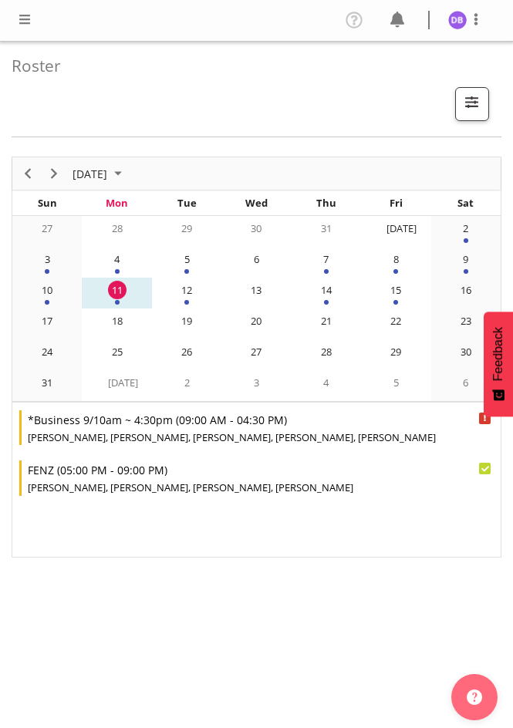
click at [26, 22] on span at bounding box center [24, 19] width 18 height 18
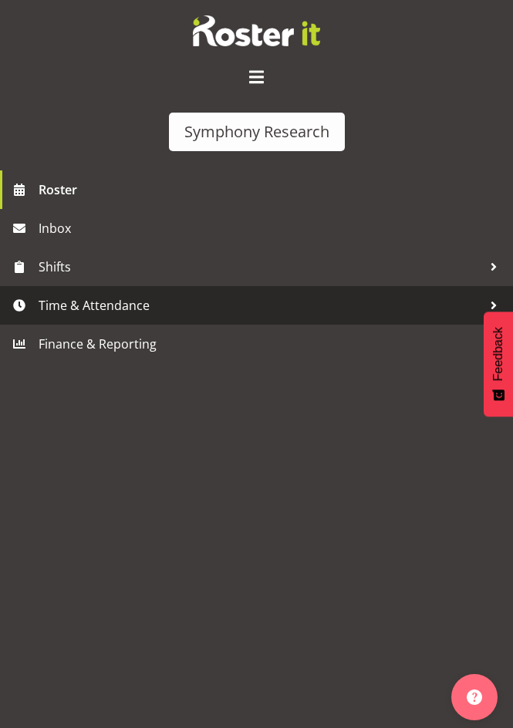
click at [78, 308] on span "Time & Attendance" at bounding box center [260, 305] width 443 height 23
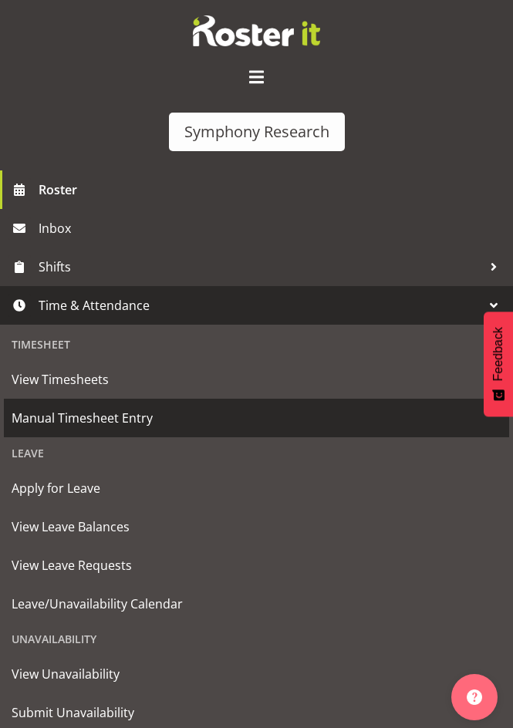
click at [71, 409] on span "Manual Timesheet Entry" at bounding box center [256, 417] width 489 height 23
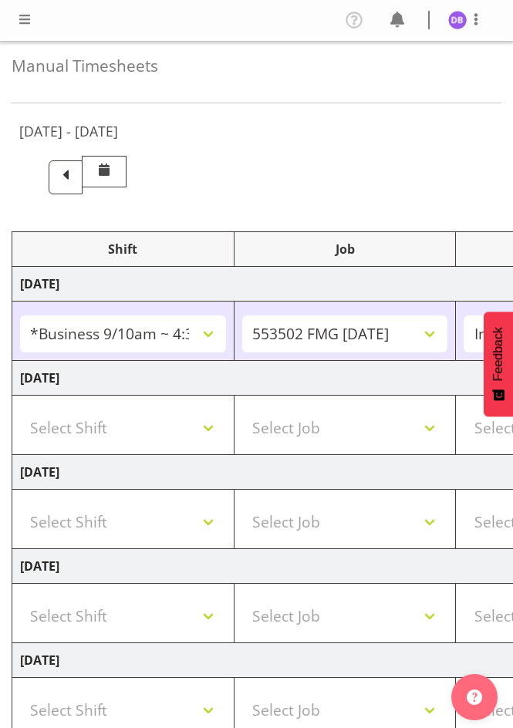
select select "26078"
select select "10458"
select select "47"
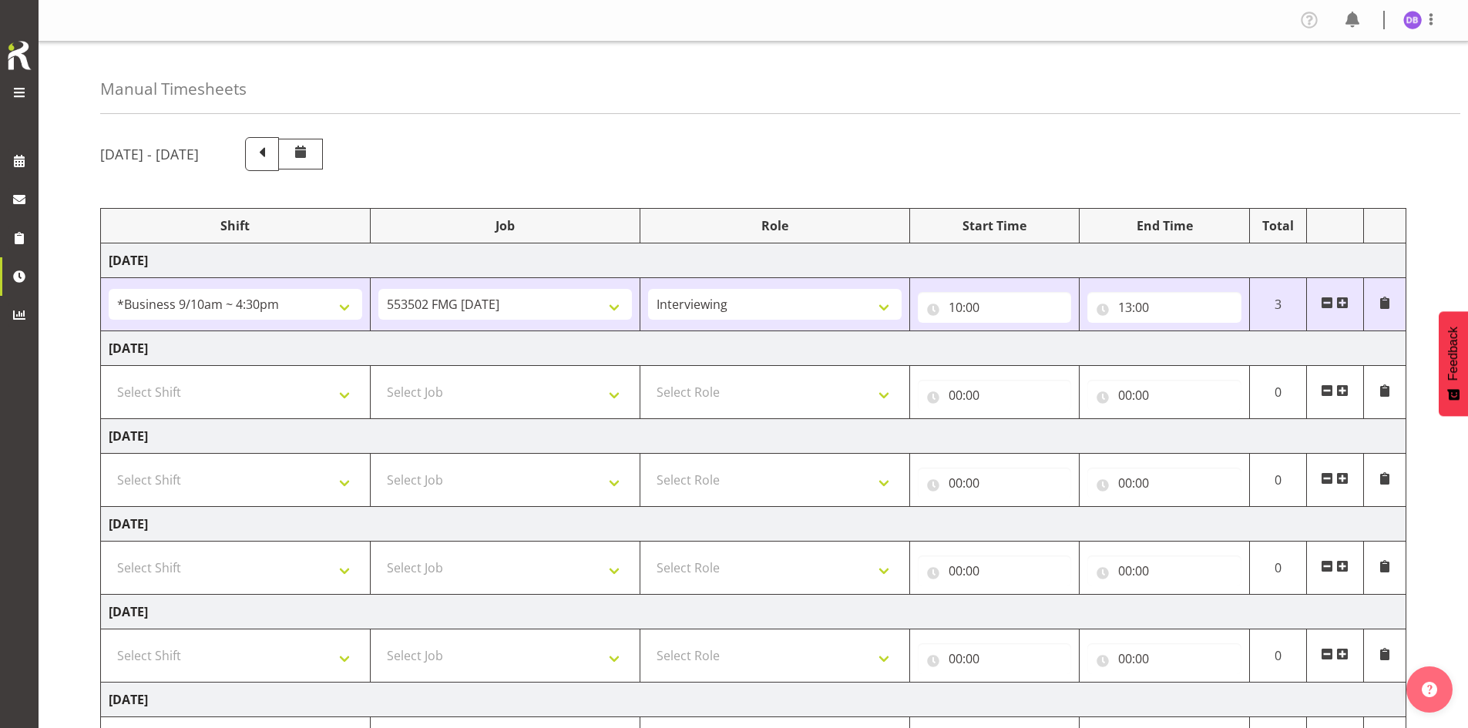
click at [512, 300] on span at bounding box center [1343, 303] width 12 height 12
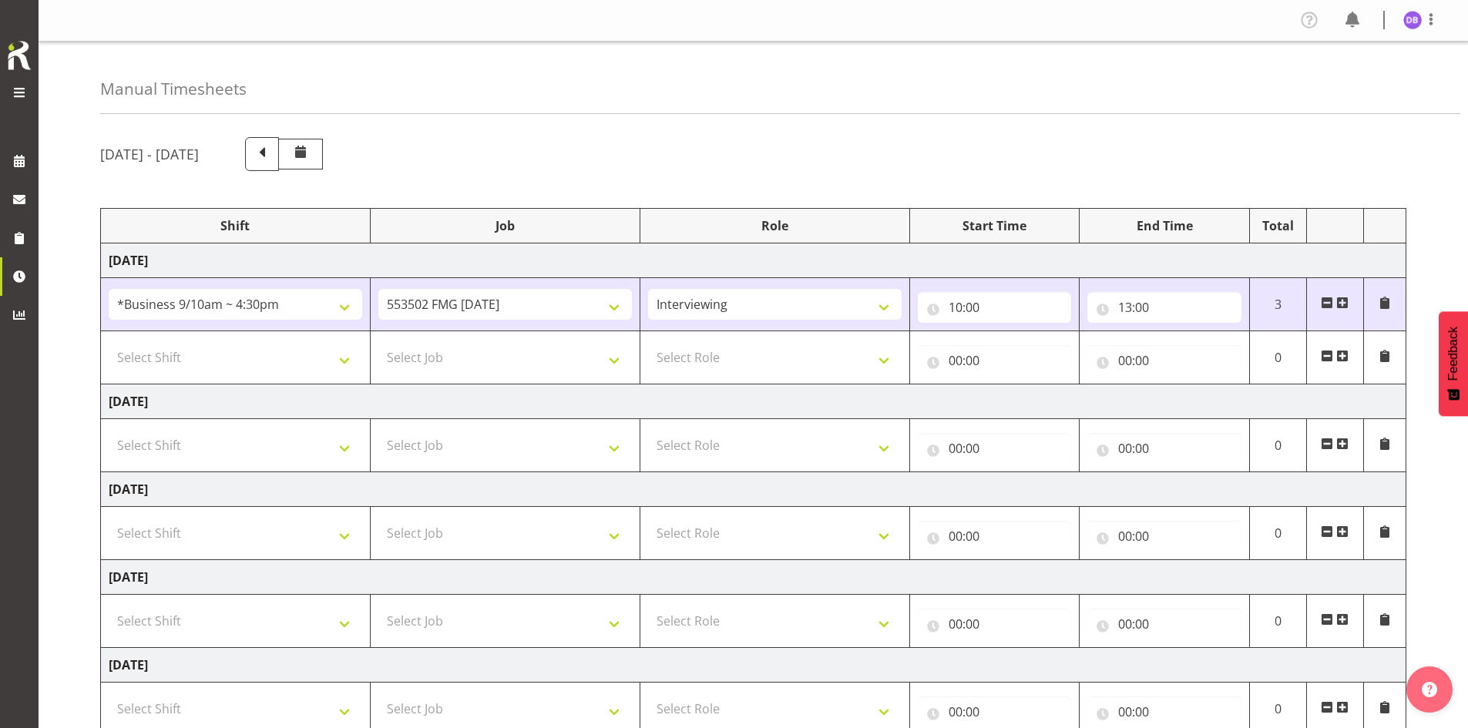
click at [512, 300] on span at bounding box center [1343, 303] width 12 height 12
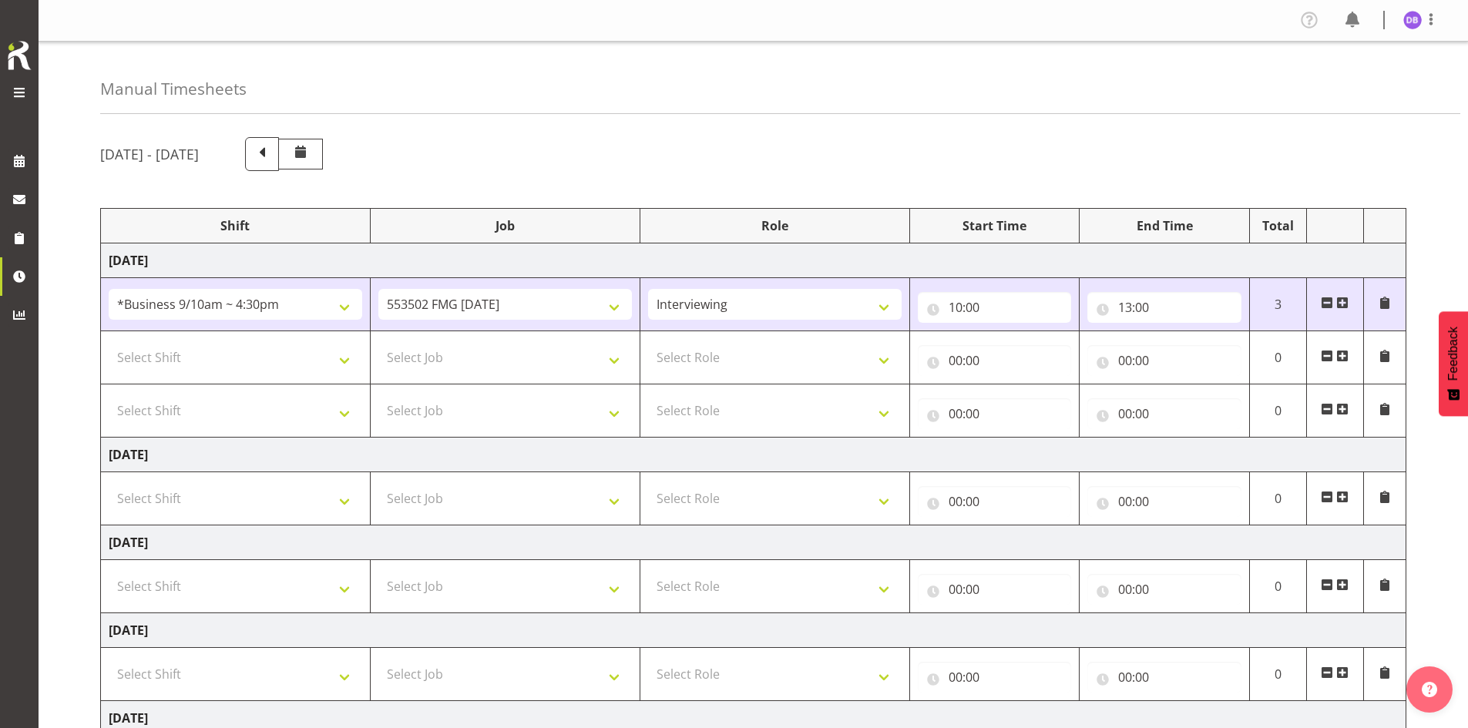
click at [512, 300] on span at bounding box center [1343, 303] width 12 height 12
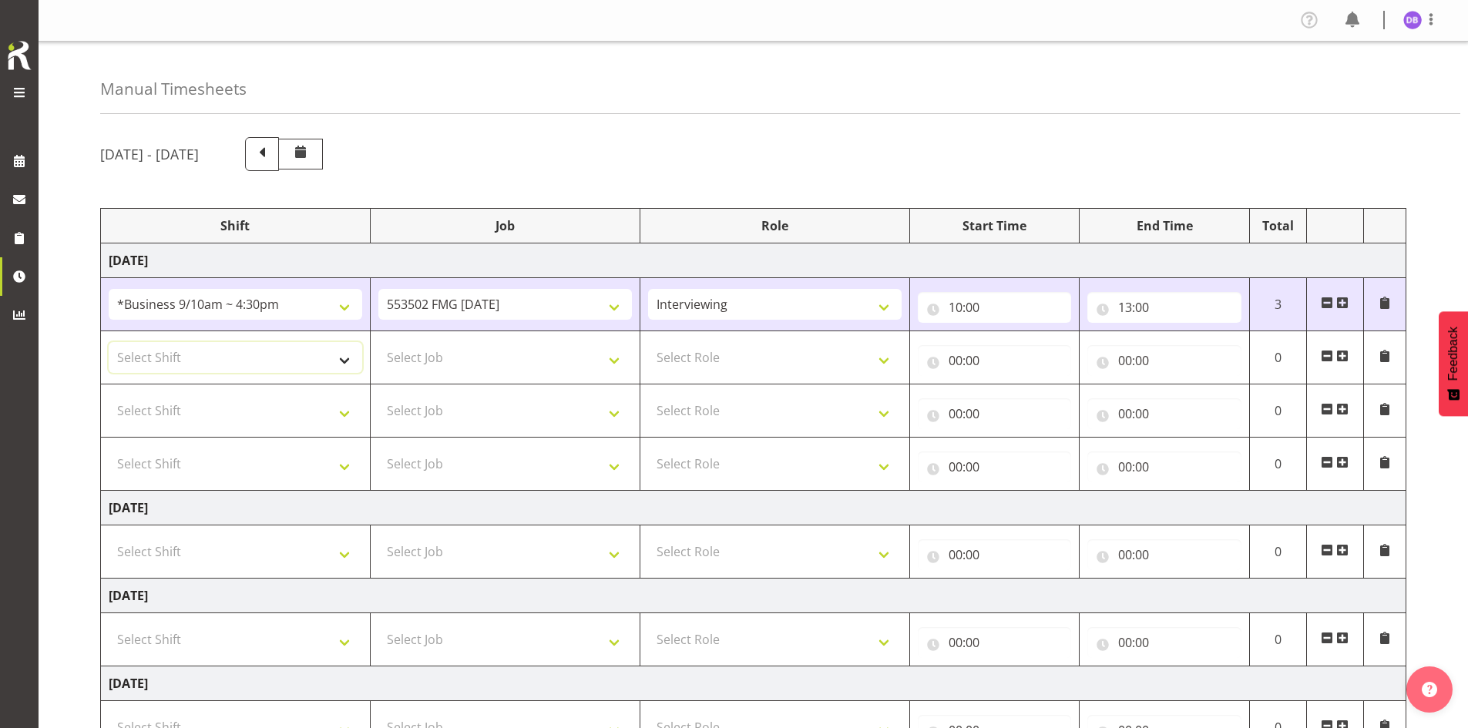
click at [343, 360] on select "Select Shift !!Weekend Residential (Roster IT Shift Label) *Business 9/10am ~ 4…" at bounding box center [236, 357] width 254 height 31
click at [351, 357] on select "Select Shift !!Weekend Residential (Roster IT Shift Label) *Business 9/10am ~ 4…" at bounding box center [236, 357] width 254 height 31
select select "48116"
click at [109, 342] on select "Select Shift !!Weekend Residential (Roster IT Shift Label) *Business 9/10am ~ 4…" at bounding box center [236, 357] width 254 height 31
click at [512, 357] on select "Select Job 550060 IF Admin 553492 World Poll Australia Wave 2 2025 553500 BFM J…" at bounding box center [505, 357] width 254 height 31
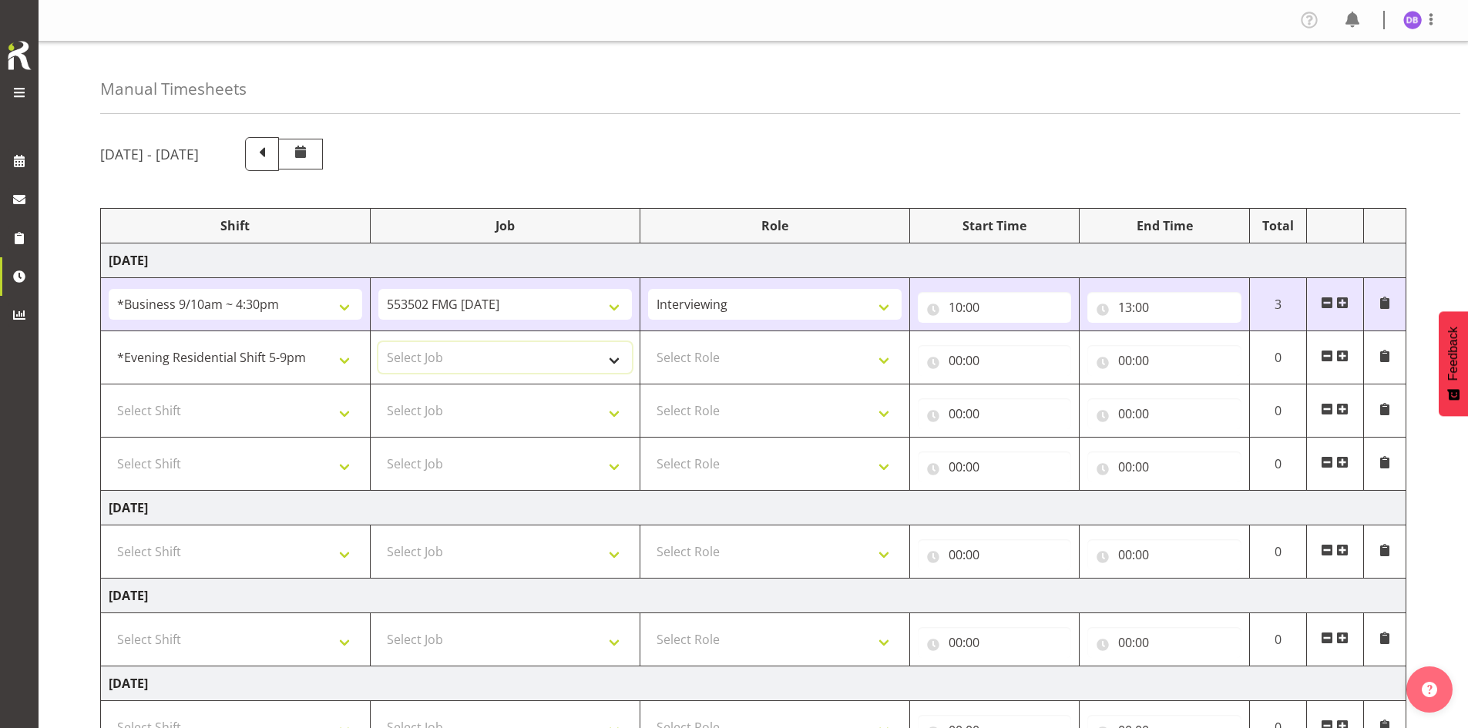
select select "9636"
click at [378, 342] on select "Select Job 550060 IF Admin 553492 World Poll Australia Wave 2 2025 553500 BFM J…" at bounding box center [505, 357] width 254 height 31
click at [512, 358] on select "Select Role Briefing Interviewing" at bounding box center [775, 357] width 254 height 31
select select "297"
click at [512, 342] on select "Select Role Briefing Interviewing" at bounding box center [775, 357] width 254 height 31
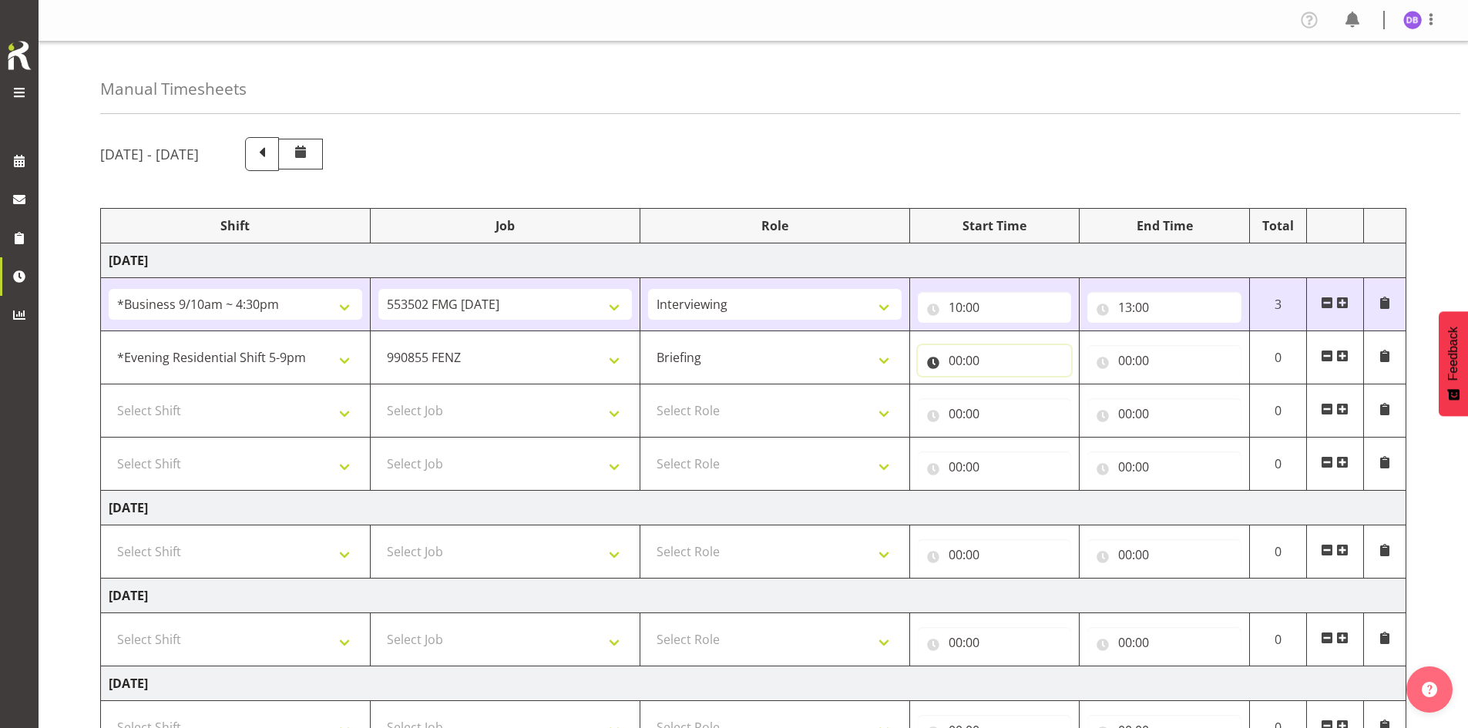
click at [512, 362] on input "00:00" at bounding box center [995, 360] width 154 height 31
click at [512, 398] on select "00 01 02 03 04 05 06 07 08 09 10 11 12 13 14 15 16 17 18 19 20 21 22 23" at bounding box center [1023, 400] width 35 height 31
select select "17"
click at [512, 385] on select "00 01 02 03 04 05 06 07 08 09 10 11 12 13 14 15 16 17 18 19 20 21 22 23" at bounding box center [1023, 400] width 35 height 31
type input "17:00"
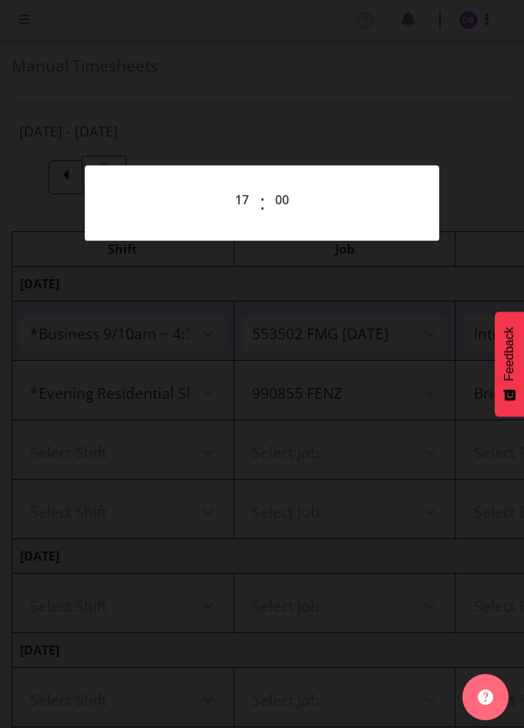
click at [295, 95] on div at bounding box center [262, 364] width 524 height 728
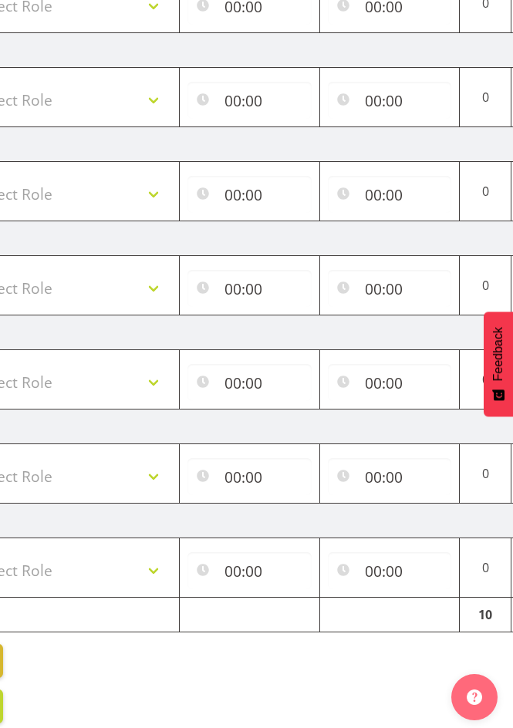
scroll to position [99, 0]
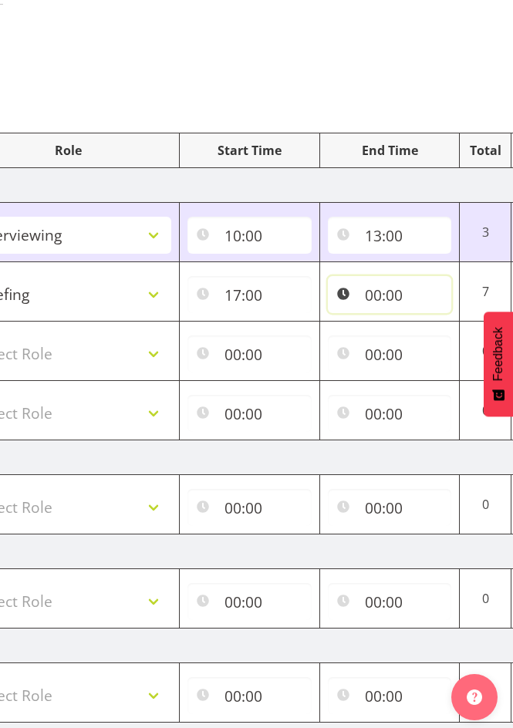
click at [396, 295] on input "00:00" at bounding box center [390, 294] width 124 height 37
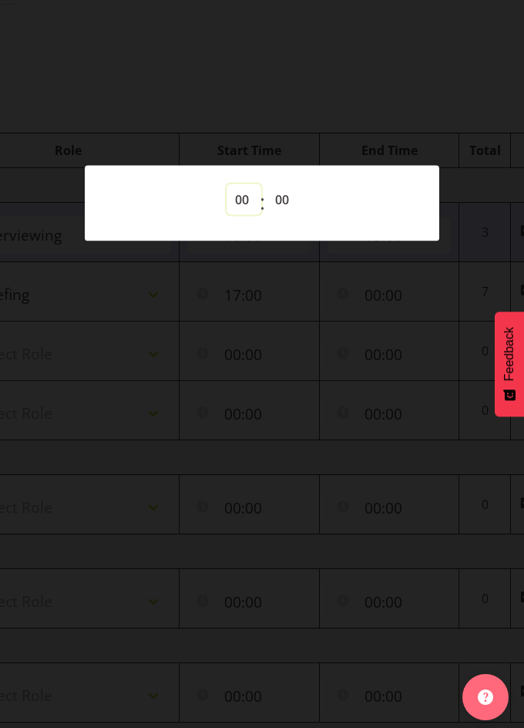
click at [237, 193] on select "00 01 02 03 04 05 06 07 08 09 10 11 12 13 14 15 16 17 18 19 20 21 22 23" at bounding box center [244, 199] width 35 height 31
select select "18"
click at [227, 184] on select "00 01 02 03 04 05 06 07 08 09 10 11 12 13 14 15 16 17 18 19 20 21 22 23" at bounding box center [244, 199] width 35 height 31
type input "18:00"
click at [281, 196] on select "00 01 02 03 04 05 06 07 08 09 10 11 12 13 14 15 16 17 18 19 20 21 22 23 24 25 2…" at bounding box center [284, 199] width 35 height 31
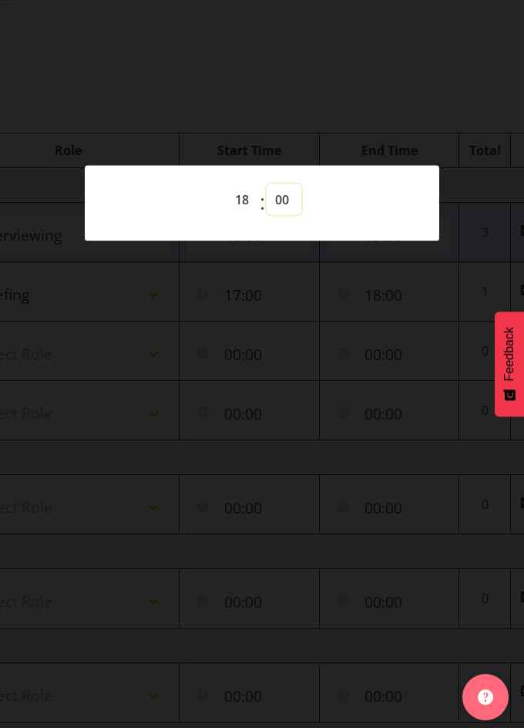
select select "10"
click at [267, 184] on select "00 01 02 03 04 05 06 07 08 09 10 11 12 13 14 15 16 17 18 19 20 21 22 23 24 25 2…" at bounding box center [284, 199] width 35 height 31
type input "18:10"
click at [420, 123] on div at bounding box center [262, 364] width 524 height 728
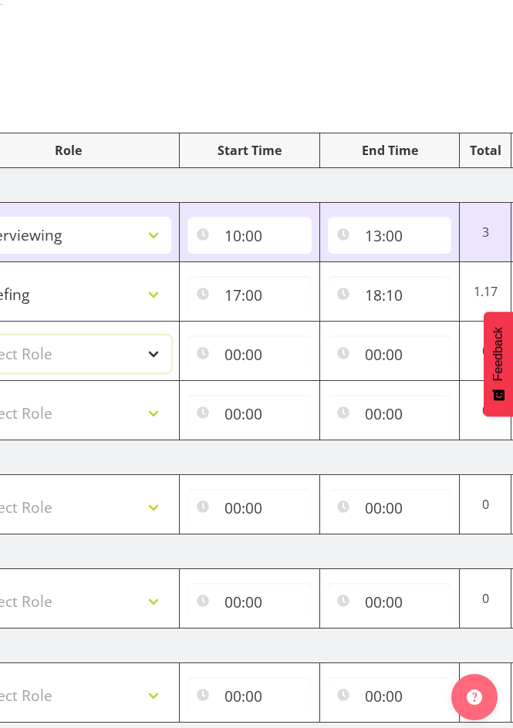
click at [147, 351] on select "Select Role Briefing Interviewing" at bounding box center [68, 353] width 206 height 37
select select "47"
click at [0, 335] on select "Select Role Briefing Interviewing" at bounding box center [68, 353] width 206 height 37
click at [241, 354] on input "00:00" at bounding box center [249, 353] width 124 height 37
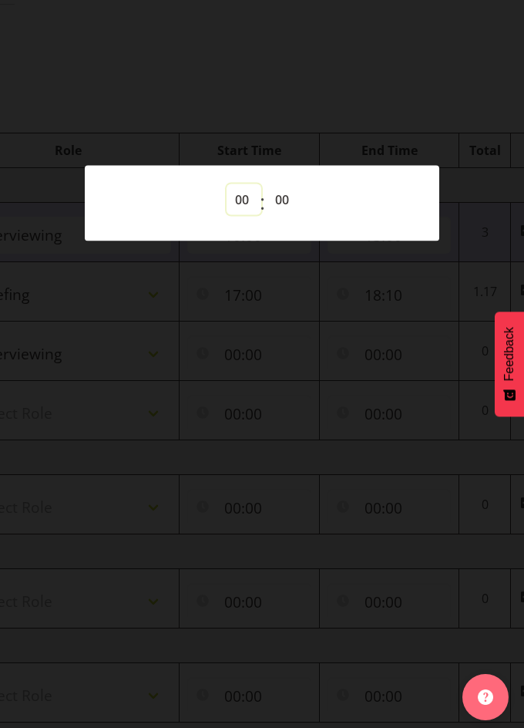
click at [241, 193] on select "00 01 02 03 04 05 06 07 08 09 10 11 12 13 14 15 16 17 18 19 20 21 22 23" at bounding box center [244, 199] width 35 height 31
select select "18"
click at [227, 184] on select "00 01 02 03 04 05 06 07 08 09 10 11 12 13 14 15 16 17 18 19 20 21 22 23" at bounding box center [244, 199] width 35 height 31
type input "18:00"
click at [288, 196] on select "00 01 02 03 04 05 06 07 08 09 10 11 12 13 14 15 16 17 18 19 20 21 22 23 24 25 2…" at bounding box center [284, 199] width 35 height 31
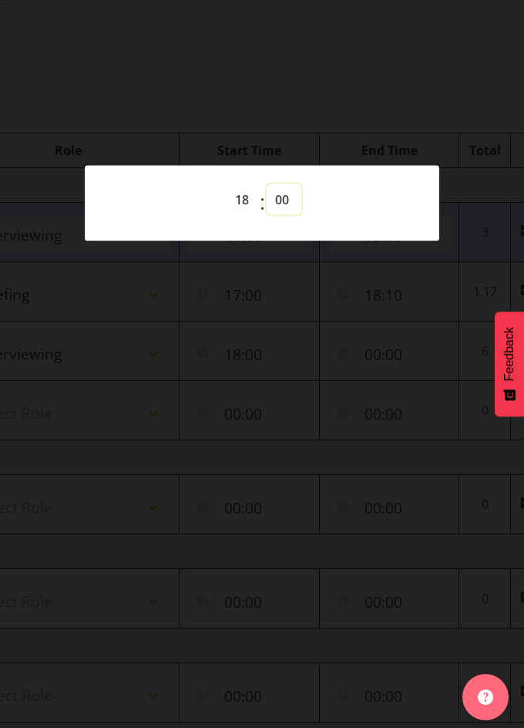
select select "10"
click at [267, 184] on select "00 01 02 03 04 05 06 07 08 09 10 11 12 13 14 15 16 17 18 19 20 21 22 23 24 25 2…" at bounding box center [284, 199] width 35 height 31
type input "18:10"
click at [431, 145] on div at bounding box center [262, 364] width 524 height 728
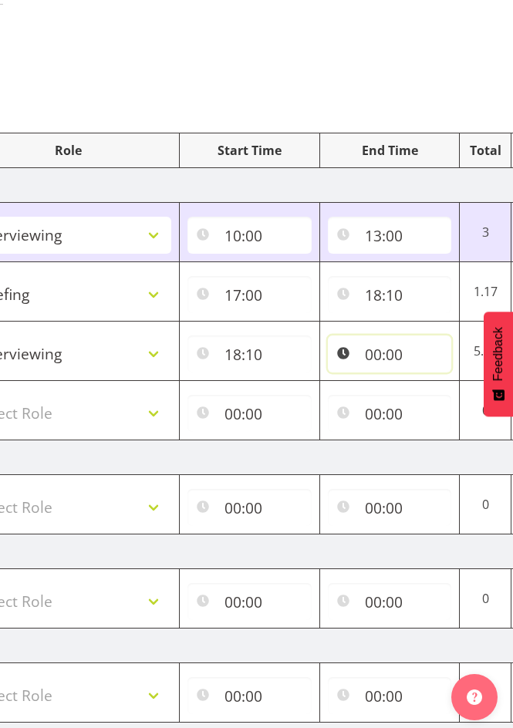
click at [383, 356] on input "00:00" at bounding box center [390, 353] width 124 height 37
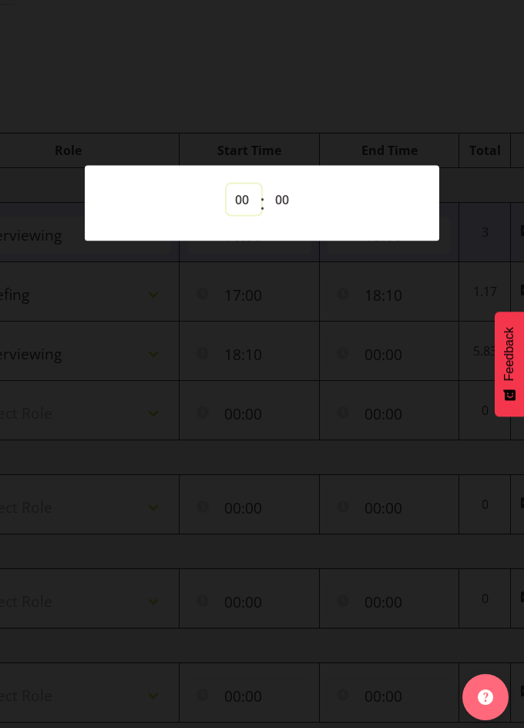
click at [240, 200] on select "00 01 02 03 04 05 06 07 08 09 10 11 12 13 14 15 16 17 18 19 20 21 22 23" at bounding box center [244, 199] width 35 height 31
select select "18"
click at [227, 184] on select "00 01 02 03 04 05 06 07 08 09 10 11 12 13 14 15 16 17 18 19 20 21 22 23" at bounding box center [244, 199] width 35 height 31
type input "18:00"
click at [360, 126] on div at bounding box center [262, 364] width 524 height 728
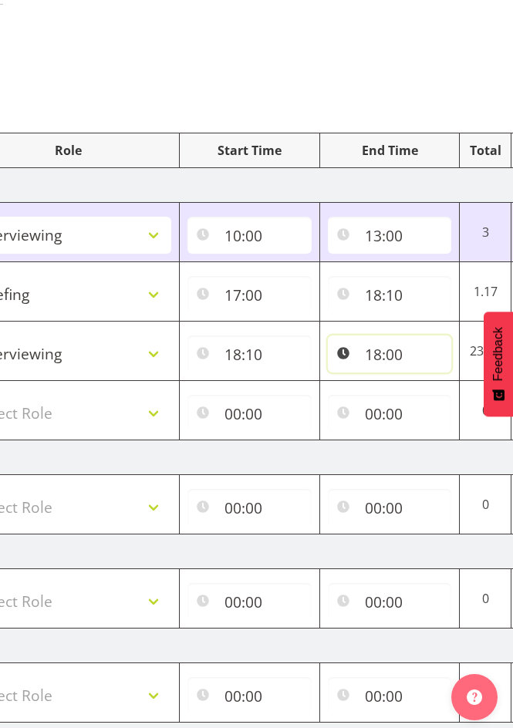
click at [392, 355] on input "18:00" at bounding box center [390, 353] width 124 height 37
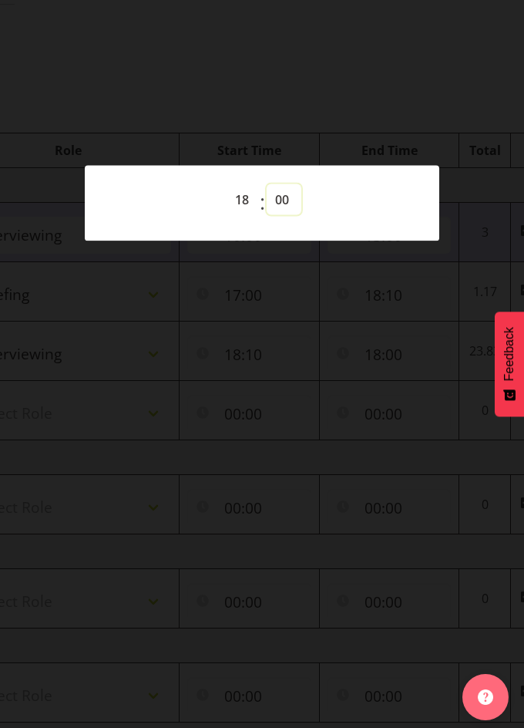
click at [278, 197] on select "00 01 02 03 04 05 06 07 08 09 10 11 12 13 14 15 16 17 18 19 20 21 22 23 24 25 2…" at bounding box center [284, 199] width 35 height 31
select select "38"
click at [267, 184] on select "00 01 02 03 04 05 06 07 08 09 10 11 12 13 14 15 16 17 18 19 20 21 22 23 24 25 2…" at bounding box center [284, 199] width 35 height 31
type input "18:38"
click at [292, 94] on div at bounding box center [262, 364] width 524 height 728
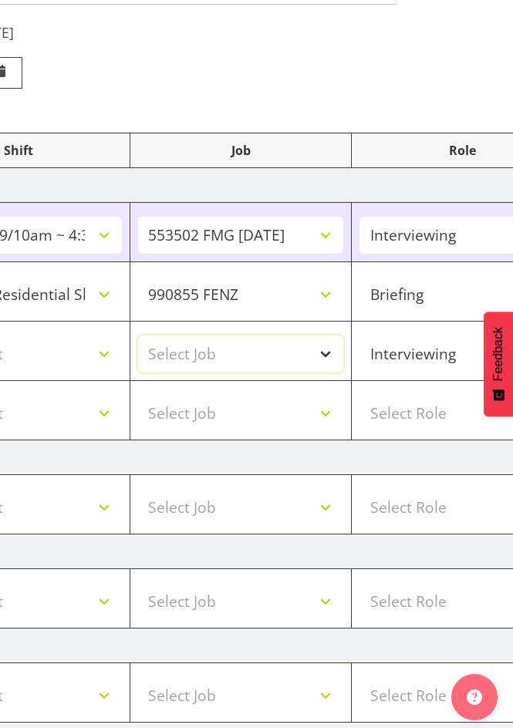
click at [322, 351] on select "Select Job 550060 IF Admin 553492 World Poll Australia Wave 2 2025 553500 BFM J…" at bounding box center [241, 353] width 206 height 37
select select "10239"
click at [138, 335] on select "Select Job 550060 IF Admin 553492 World Poll Australia Wave 2 2025 553500 BFM J…" at bounding box center [241, 353] width 206 height 37
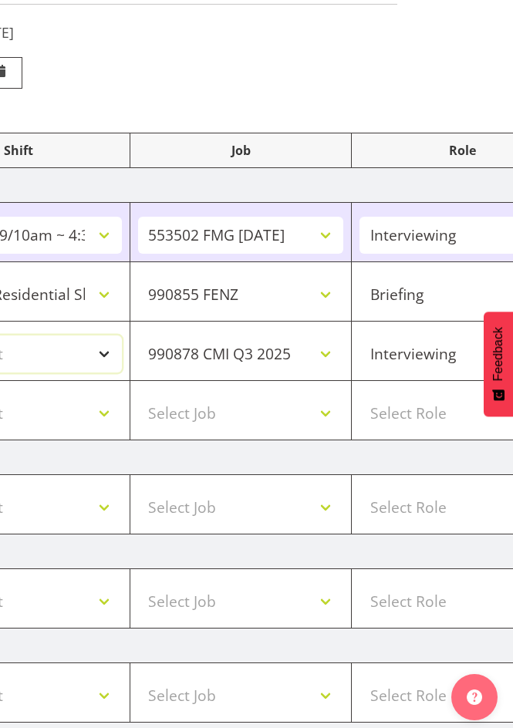
click at [109, 352] on select "Select Shift !!Weekend Residential (Roster IT Shift Label) *Business 9/10am ~ 4…" at bounding box center [19, 353] width 206 height 37
select select "48116"
click at [0, 335] on select "Select Shift !!Weekend Residential (Roster IT Shift Label) *Business 9/10am ~ 4…" at bounding box center [19, 353] width 206 height 37
click at [108, 409] on select "Select Shift !!Weekend Residential (Roster IT Shift Label) *Business 9/10am ~ 4…" at bounding box center [19, 413] width 206 height 37
select select "32690"
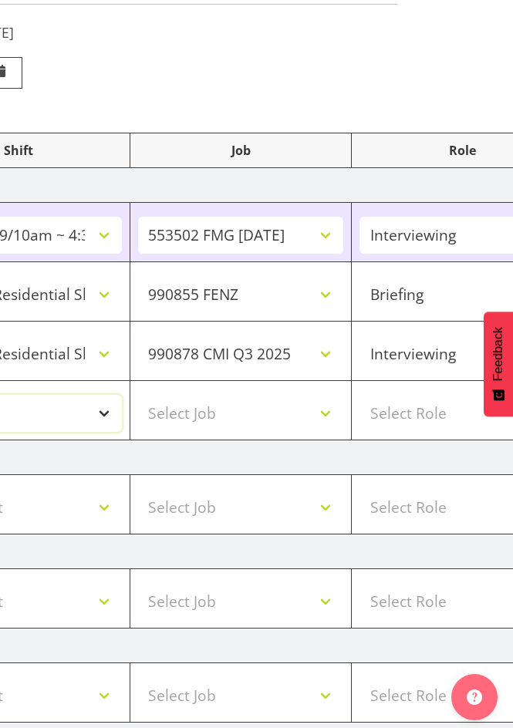
click at [0, 395] on select "Select Shift !!Weekend Residential (Roster IT Shift Label) *Business 9/10am ~ 4…" at bounding box center [19, 413] width 206 height 37
click at [318, 418] on select "Select Job 550060 IF Admin 553492 World Poll Australia Wave 2 2025 553500 BFM J…" at bounding box center [241, 413] width 206 height 37
select select "9636"
click at [138, 395] on select "Select Job 550060 IF Admin 553492 World Poll Australia Wave 2 2025 553500 BFM J…" at bounding box center [241, 413] width 206 height 37
click at [433, 412] on select "Select Role Briefing Interviewing" at bounding box center [462, 413] width 206 height 37
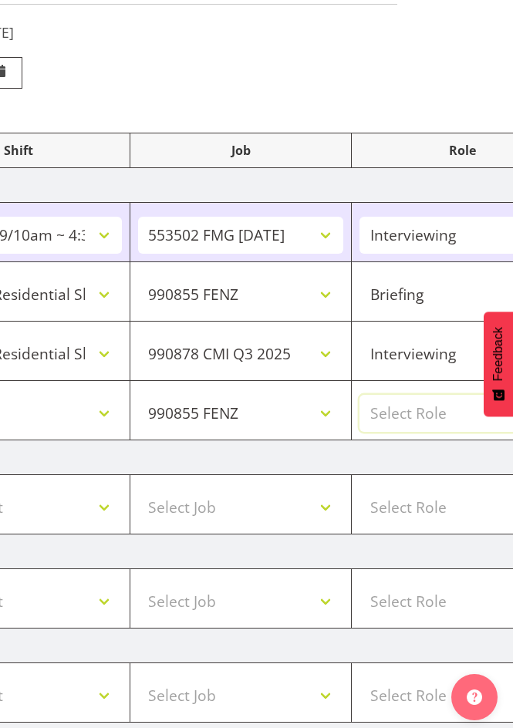
select select "47"
click at [359, 395] on select "Select Role Briefing Interviewing" at bounding box center [462, 413] width 206 height 37
click at [99, 410] on select "!!Weekend Residential (Roster IT Shift Label) *Business 9/10am ~ 4:30pm *Busine…" at bounding box center [19, 413] width 206 height 37
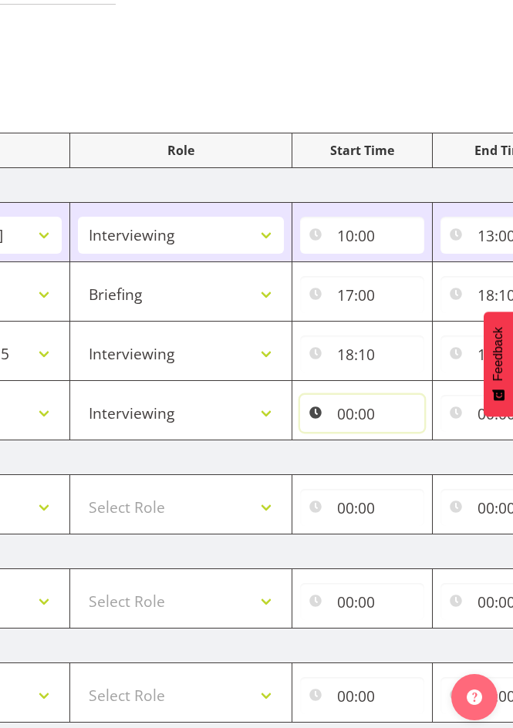
click at [364, 406] on input "00:00" at bounding box center [362, 413] width 124 height 37
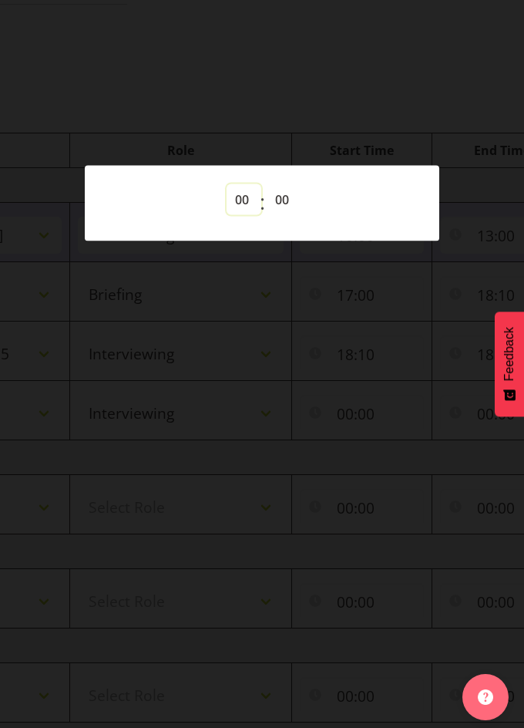
click at [243, 200] on select "00 01 02 03 04 05 06 07 08 09 10 11 12 13 14 15 16 17 18 19 20 21 22 23" at bounding box center [244, 199] width 35 height 31
select select "18"
click at [227, 184] on select "00 01 02 03 04 05 06 07 08 09 10 11 12 13 14 15 16 17 18 19 20 21 22 23" at bounding box center [244, 199] width 35 height 31
type input "18:00"
click at [338, 49] on div at bounding box center [262, 364] width 524 height 728
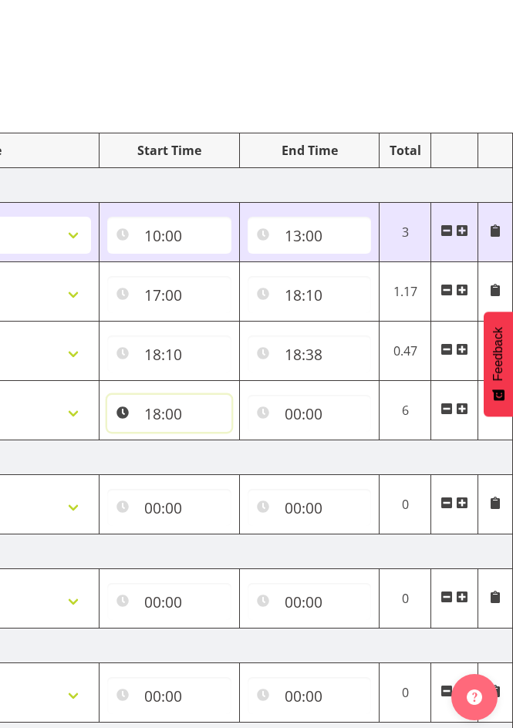
click at [172, 411] on input "18:00" at bounding box center [169, 413] width 124 height 37
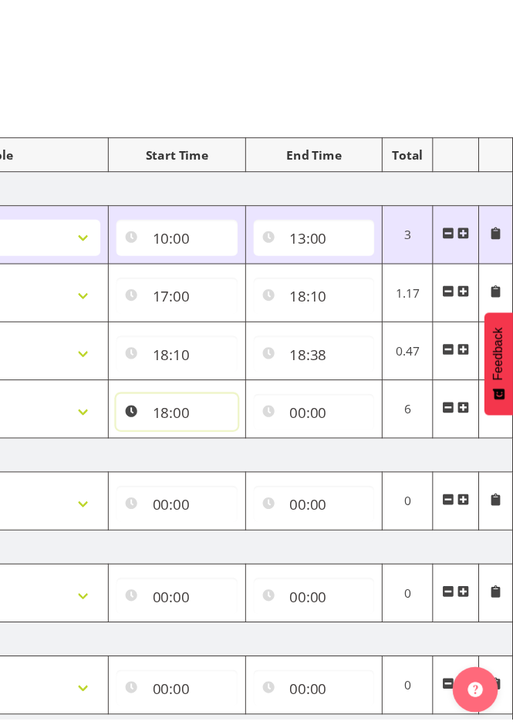
scroll to position [0, 567]
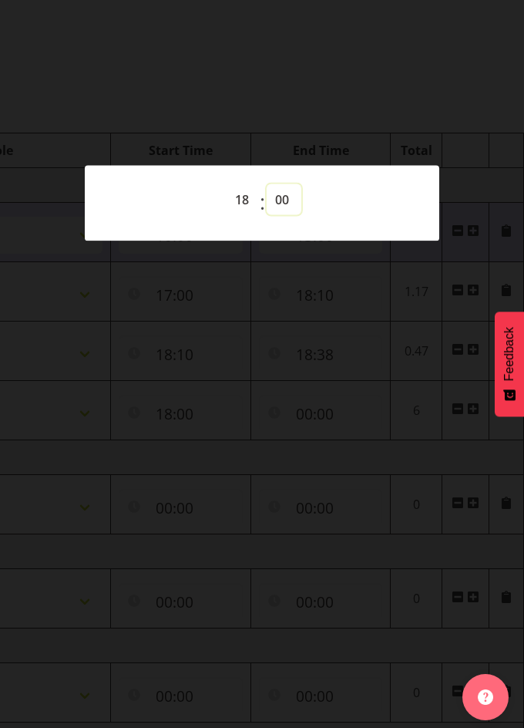
click at [274, 200] on select "00 01 02 03 04 05 06 07 08 09 10 11 12 13 14 15 16 17 18 19 20 21 22 23 24 25 2…" at bounding box center [284, 199] width 35 height 31
click at [284, 193] on select "00 01 02 03 04 05 06 07 08 09 10 11 12 13 14 15 16 17 18 19 20 21 22 23 24 25 2…" at bounding box center [284, 199] width 35 height 31
select select "30"
type input "18:30"
select select "38"
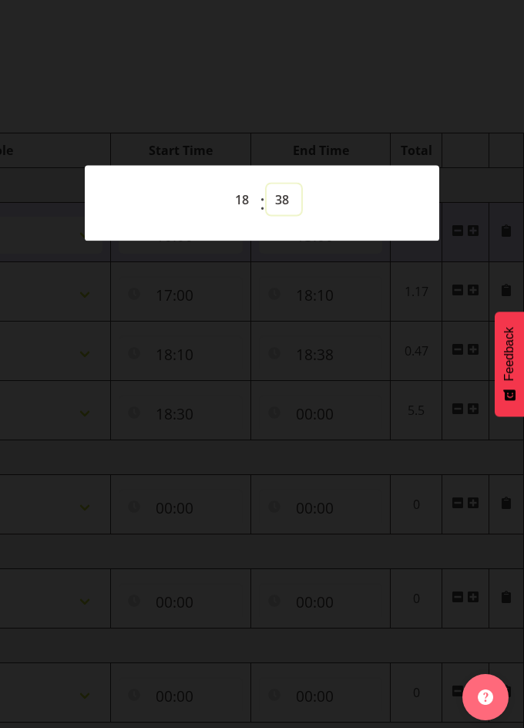
type input "18:38"
click at [448, 136] on div at bounding box center [262, 364] width 524 height 728
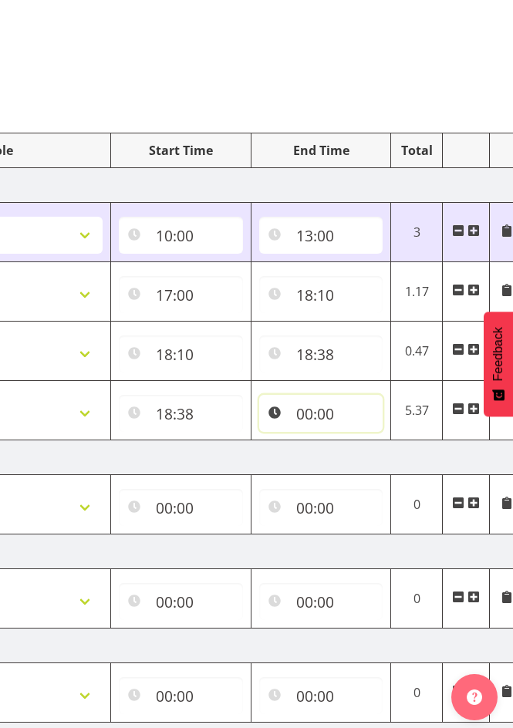
click at [313, 411] on input "00:00" at bounding box center [321, 413] width 124 height 37
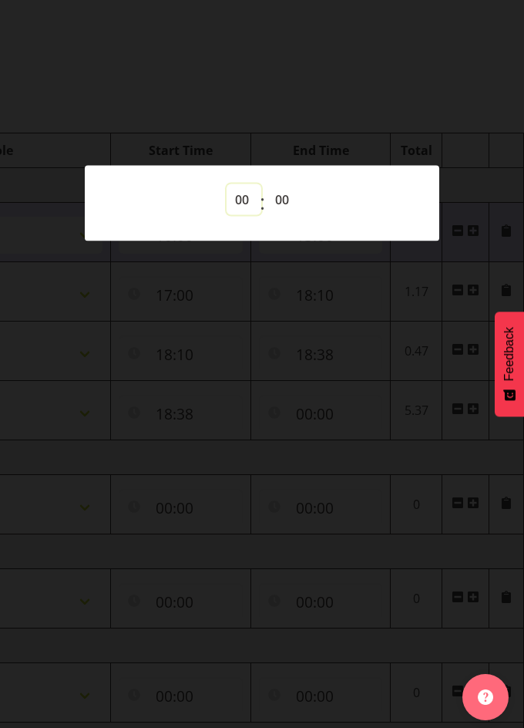
click at [240, 202] on select "00 01 02 03 04 05 06 07 08 09 10 11 12 13 14 15 16 17 18 19 20 21 22 23" at bounding box center [244, 199] width 35 height 31
select select "18"
type input "18:00"
click at [292, 196] on select "00 01 02 03 04 05 06 07 08 09 10 11 12 13 14 15 16 17 18 19 20 21 22 23 24 25 2…" at bounding box center [284, 199] width 35 height 31
select select "51"
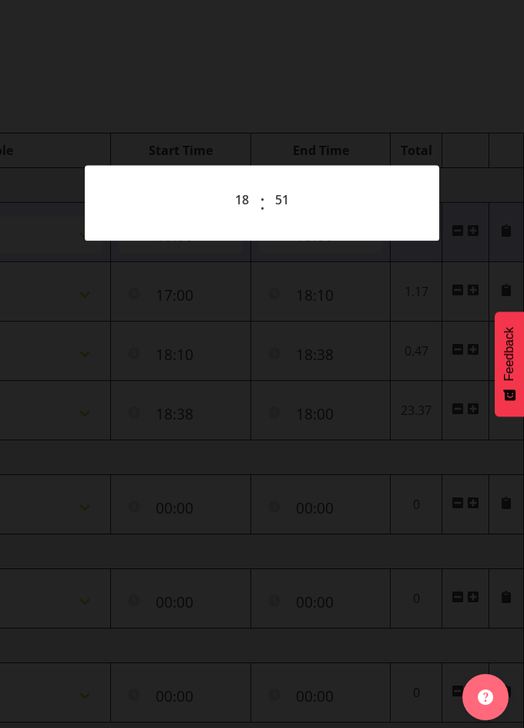
type input "18:51"
drag, startPoint x: 434, startPoint y: 119, endPoint x: 415, endPoint y: 136, distance: 25.6
click at [434, 119] on div at bounding box center [262, 364] width 524 height 728
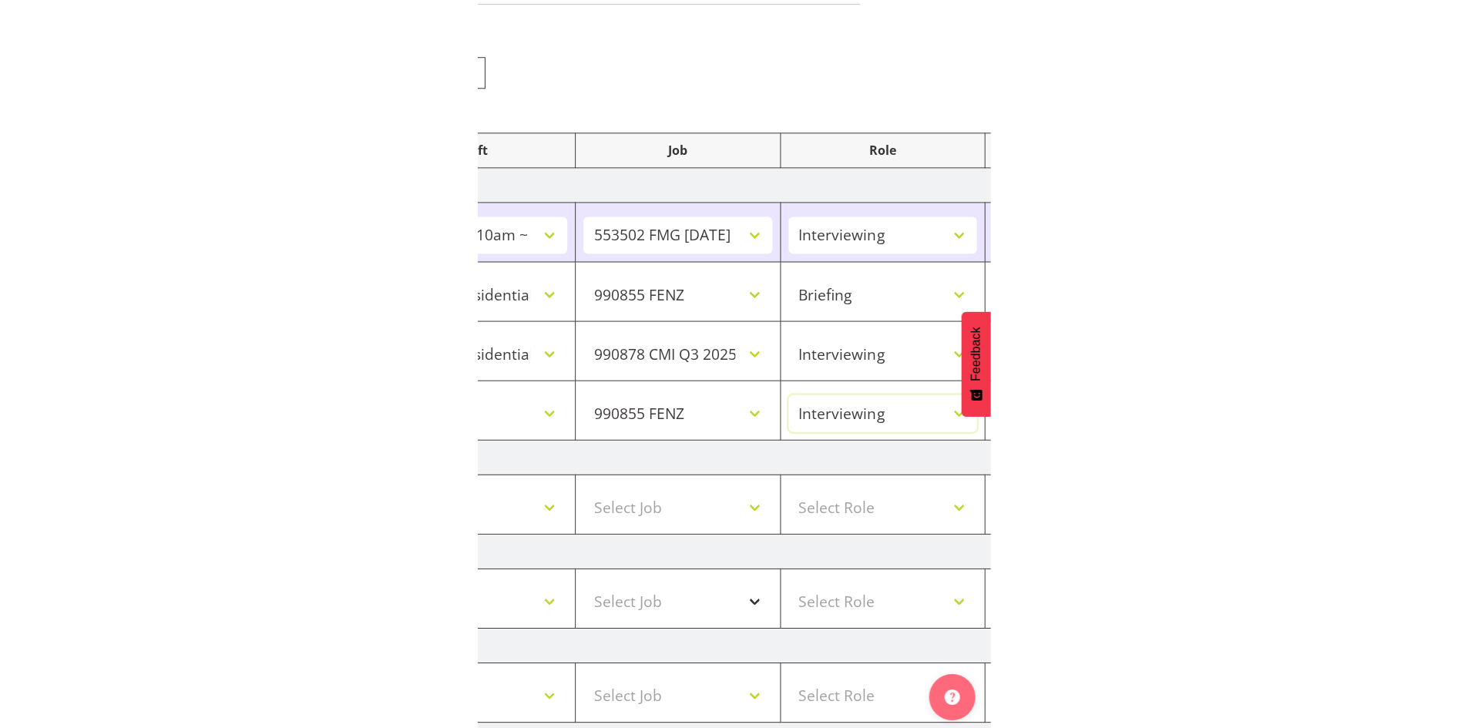
scroll to position [0, 0]
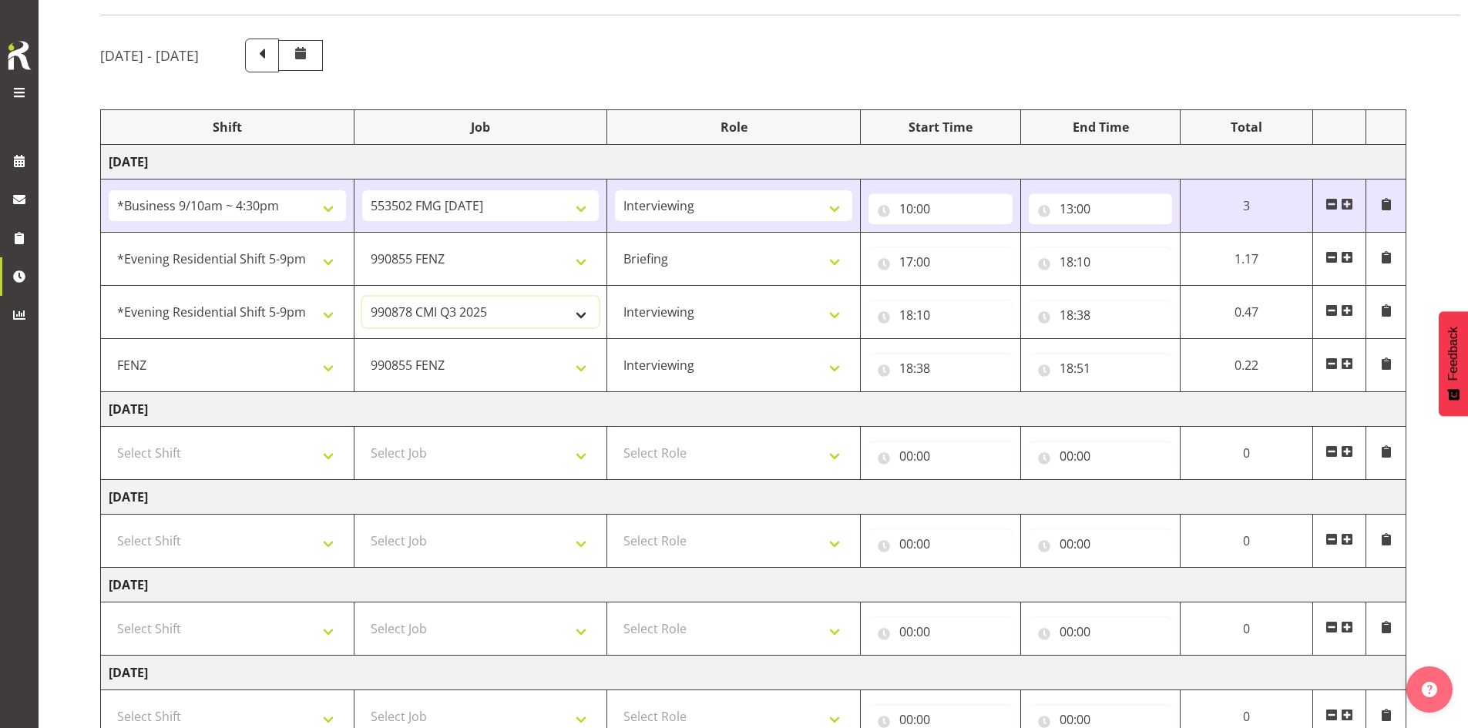
click at [512, 312] on select "550060 IF Admin 553492 World Poll Australia Wave 2 2025 553500 BFM Jul - Sep 20…" at bounding box center [480, 312] width 237 height 31
select select "9636"
click at [362, 297] on select "550060 IF Admin 553492 World Poll Australia Wave 2 2025 553500 BFM Jul - Sep 20…" at bounding box center [480, 312] width 237 height 31
click at [512, 365] on select "550060 IF Admin 553492 World Poll Australia Wave 2 2025 553500 BFM Jul - Sep 20…" at bounding box center [480, 365] width 237 height 31
select select "10239"
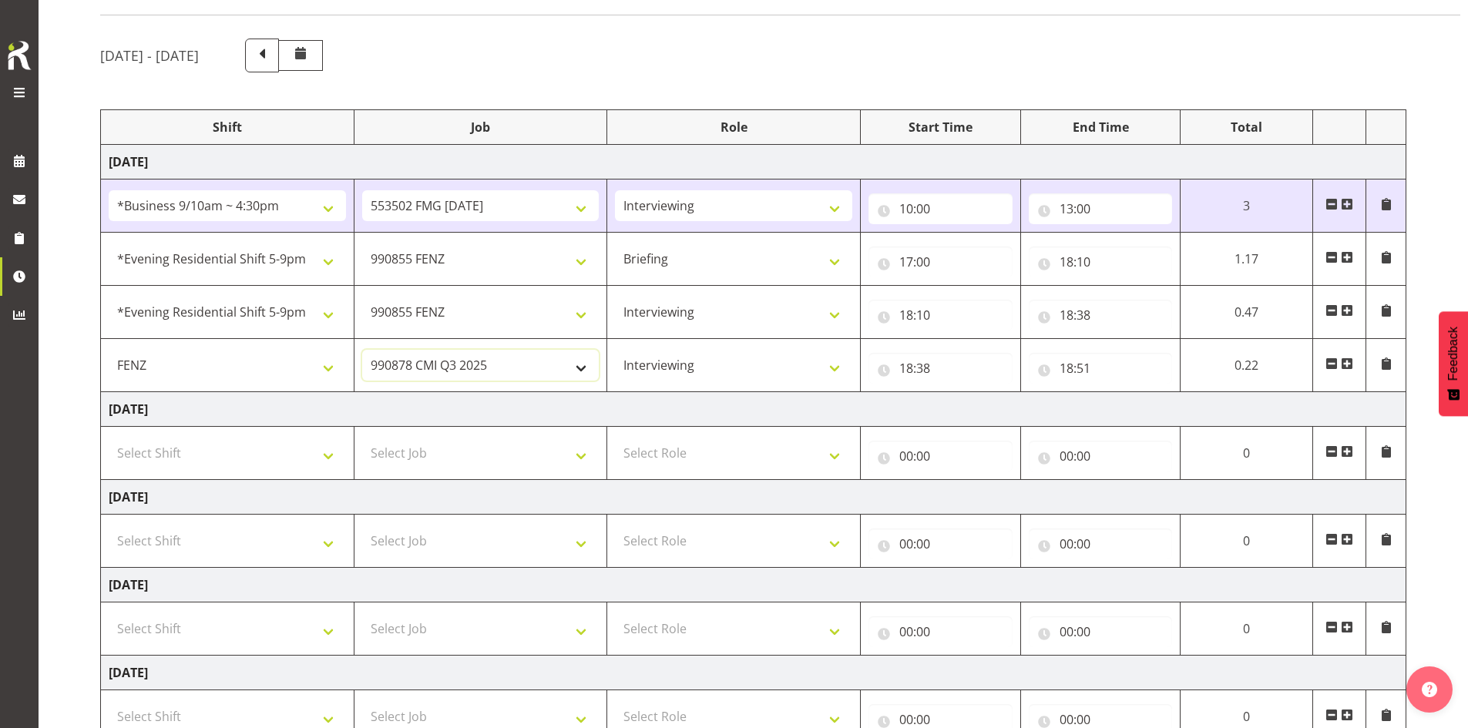
click at [362, 350] on select "550060 IF Admin 553492 World Poll Australia Wave 2 2025 553500 BFM Jul - Sep 20…" at bounding box center [480, 365] width 237 height 31
click at [512, 364] on span at bounding box center [1347, 364] width 12 height 12
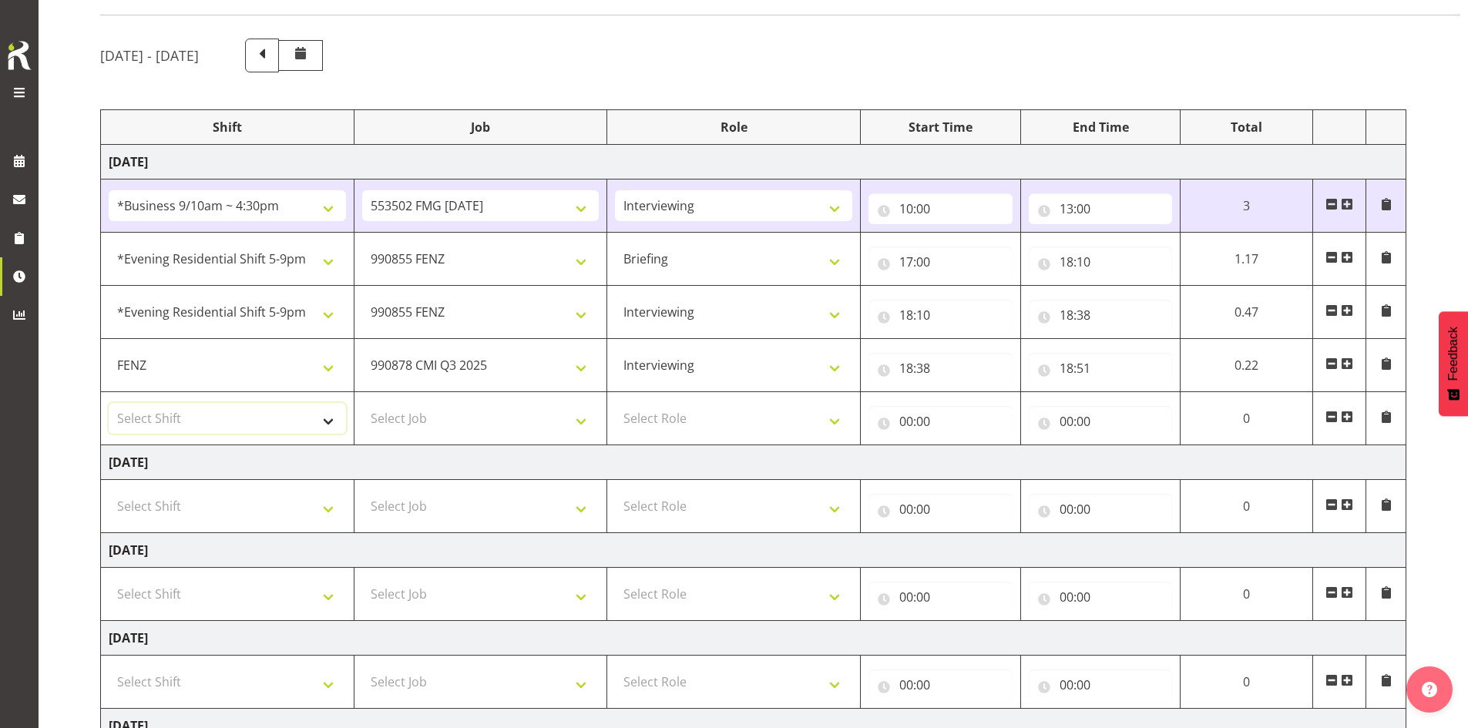
click at [325, 420] on select "Select Shift !!Weekend Residential (Roster IT Shift Label) *Business 9/10am ~ 4…" at bounding box center [227, 418] width 237 height 31
select select "32690"
click at [109, 403] on select "Select Shift !!Weekend Residential (Roster IT Shift Label) *Business 9/10am ~ 4…" at bounding box center [227, 418] width 237 height 31
click at [512, 422] on select "Select Job 550060 IF Admin 553492 World Poll Australia Wave 2 2025 553500 BFM J…" at bounding box center [480, 418] width 237 height 31
select select "9636"
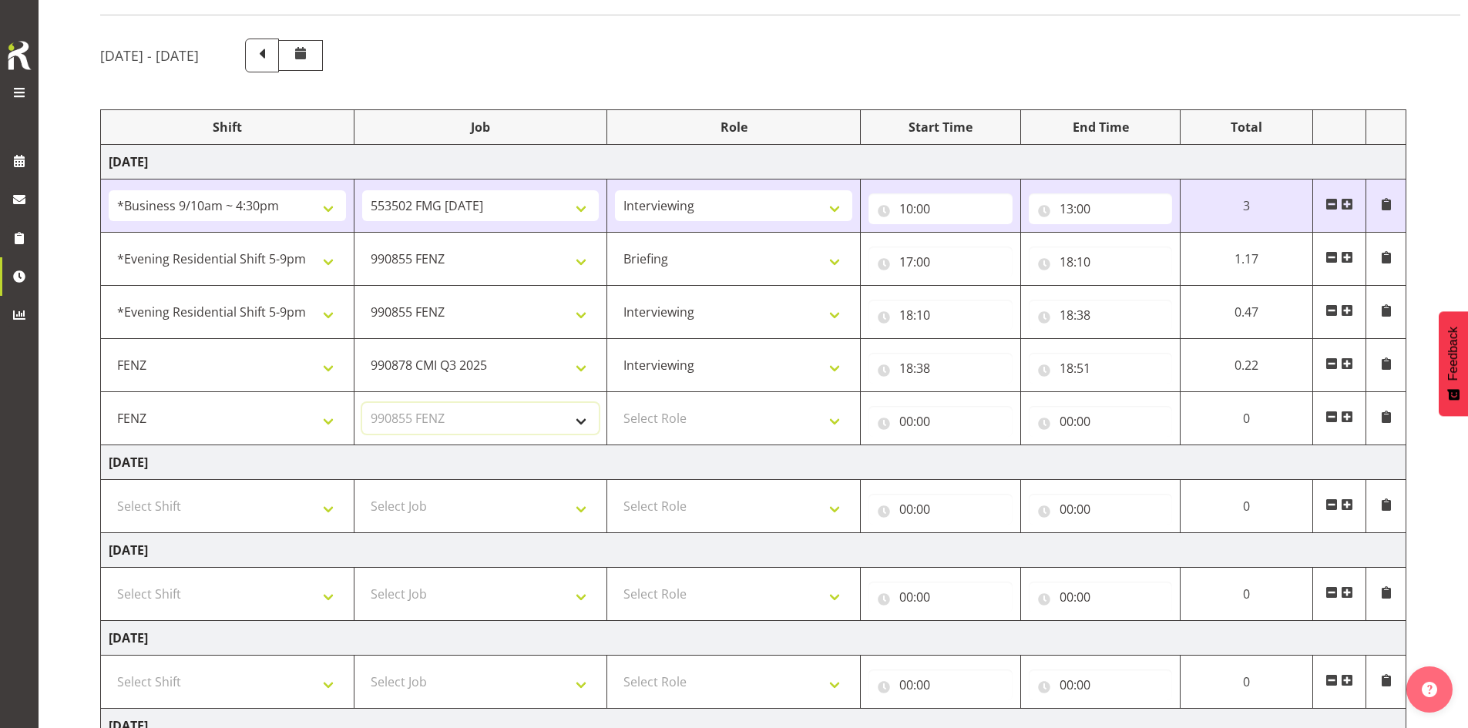
click at [362, 403] on select "Select Job 550060 IF Admin 553492 World Poll Australia Wave 2 2025 553500 BFM J…" at bounding box center [480, 418] width 237 height 31
click at [512, 418] on select "Select Role Briefing Interviewing" at bounding box center [733, 418] width 237 height 31
select select "47"
click at [512, 403] on select "Select Role Briefing Interviewing" at bounding box center [733, 418] width 237 height 31
click at [512, 416] on input "00:00" at bounding box center [941, 421] width 144 height 31
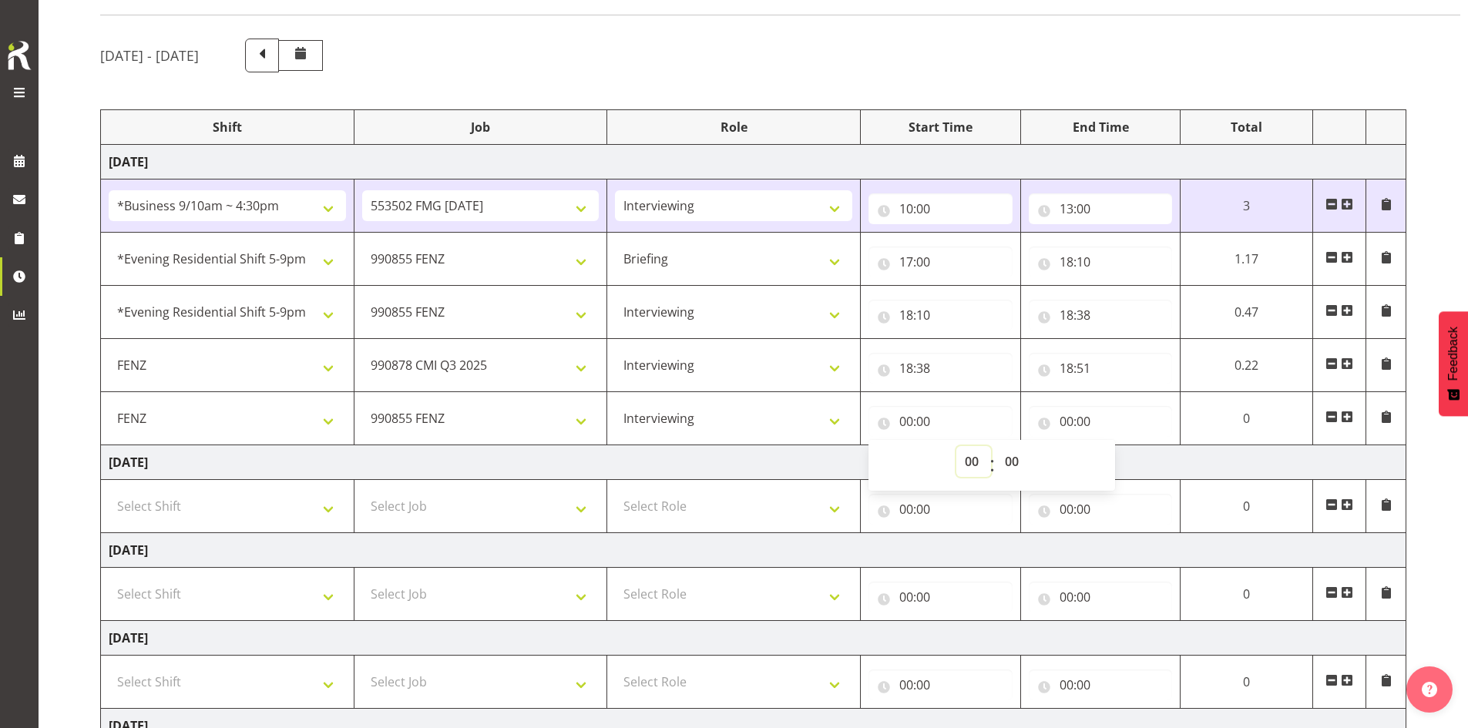
click at [512, 461] on select "00 01 02 03 04 05 06 07 08 09 10 11 12 13 14 15 16 17 18 19 20 21 22 23" at bounding box center [974, 461] width 35 height 31
select select "18"
click at [512, 446] on select "00 01 02 03 04 05 06 07 08 09 10 11 12 13 14 15 16 17 18 19 20 21 22 23" at bounding box center [974, 461] width 35 height 31
type input "18:00"
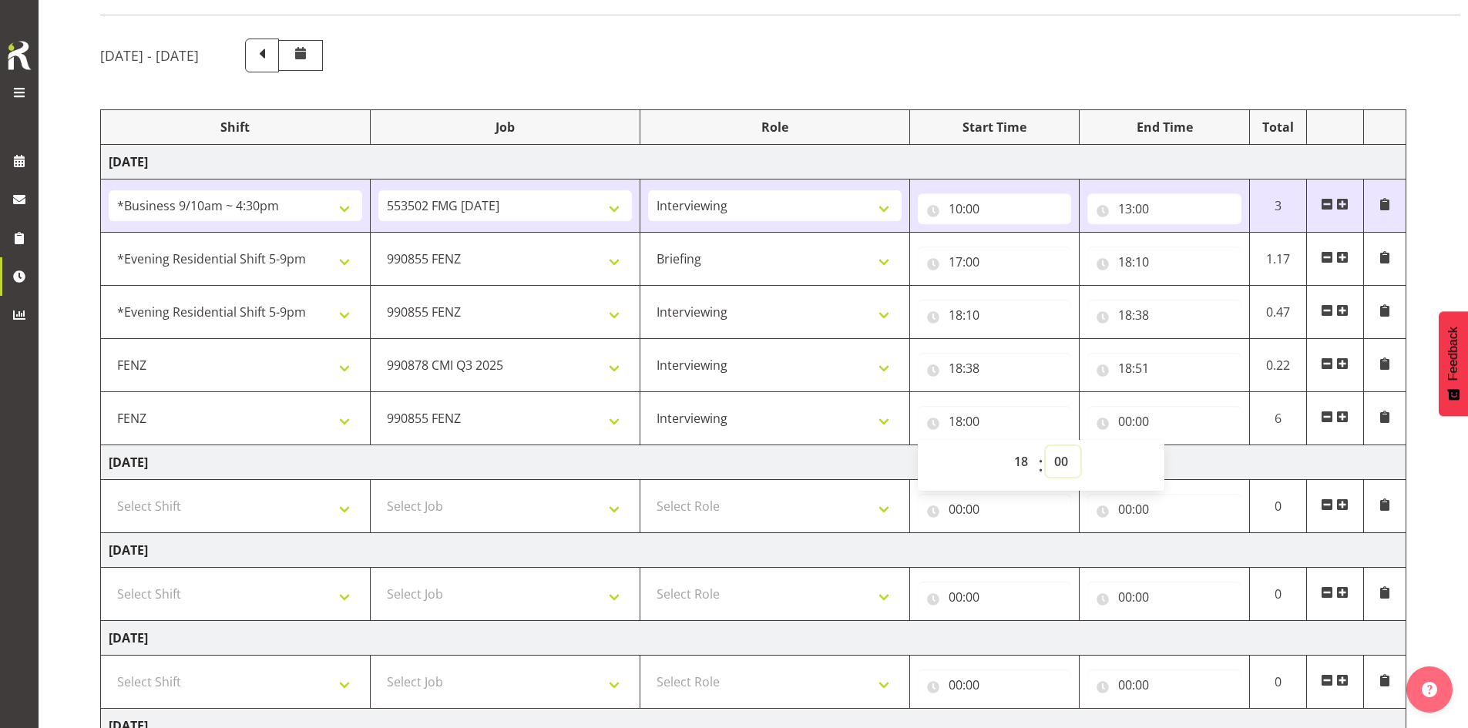
click at [512, 462] on select "00 01 02 03 04 05 06 07 08 09 10 11 12 13 14 15 16 17 18 19 20 21 22 23 24 25 2…" at bounding box center [1063, 461] width 35 height 31
select select "51"
type input "18:51"
click at [512, 420] on input "00:00" at bounding box center [1165, 421] width 154 height 31
click at [512, 462] on select "00 01 02 03 04 05 06 07 08 09 10 11 12 13 14 15 16 17 18 19 20 21 22 23" at bounding box center [1192, 461] width 35 height 31
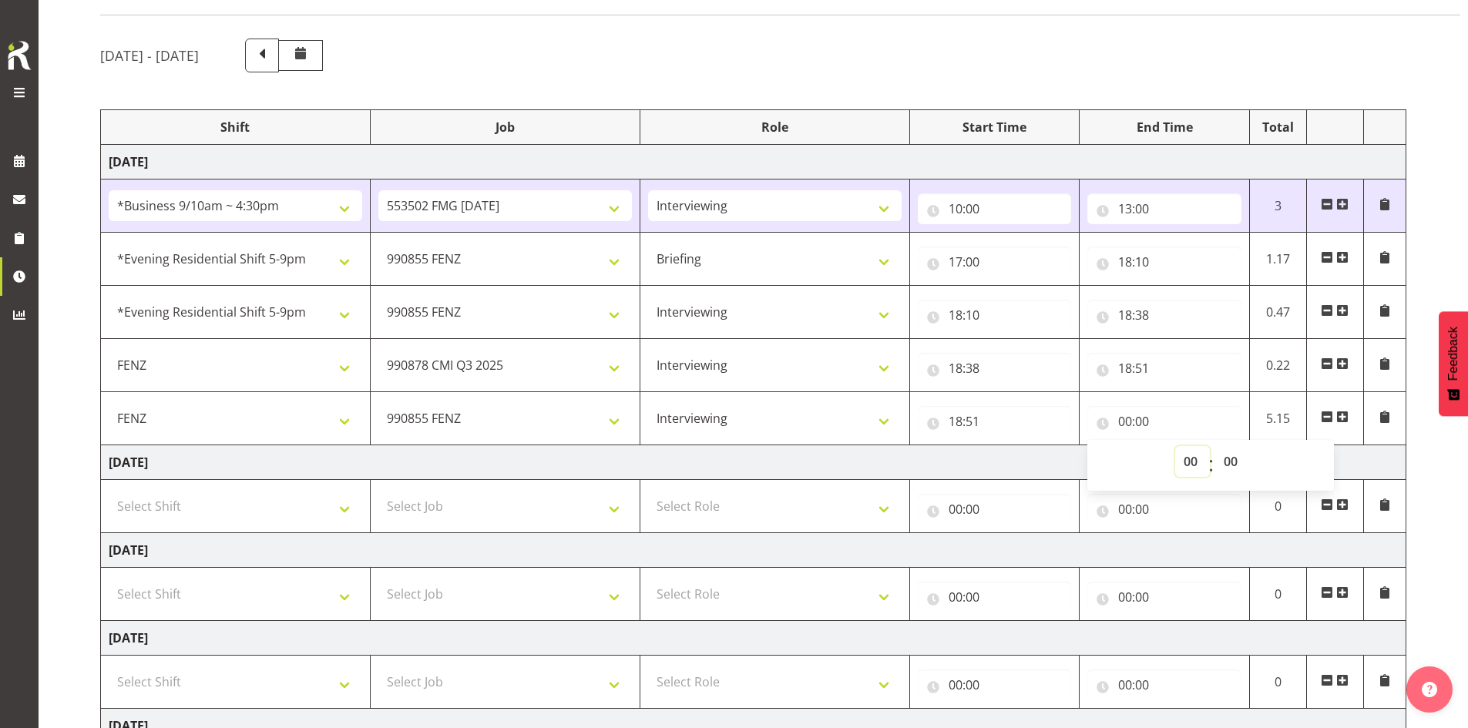
select select "20"
type input "20:00"
click at [512, 452] on td "Tuesday 12th August 2025" at bounding box center [754, 463] width 1306 height 35
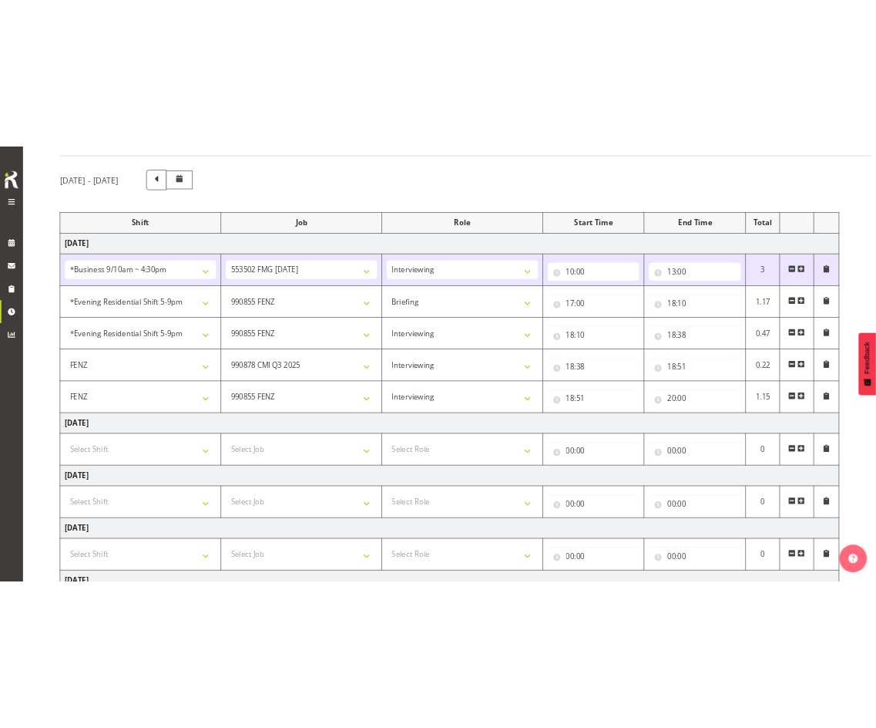
scroll to position [441, 0]
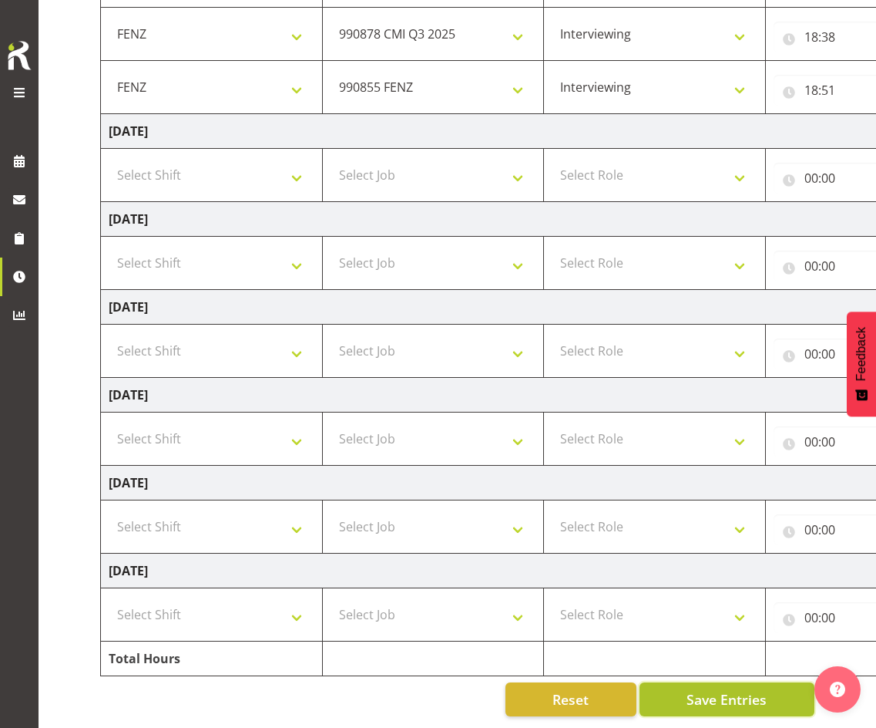
click at [512, 692] on span "Save Entries" at bounding box center [727, 699] width 80 height 20
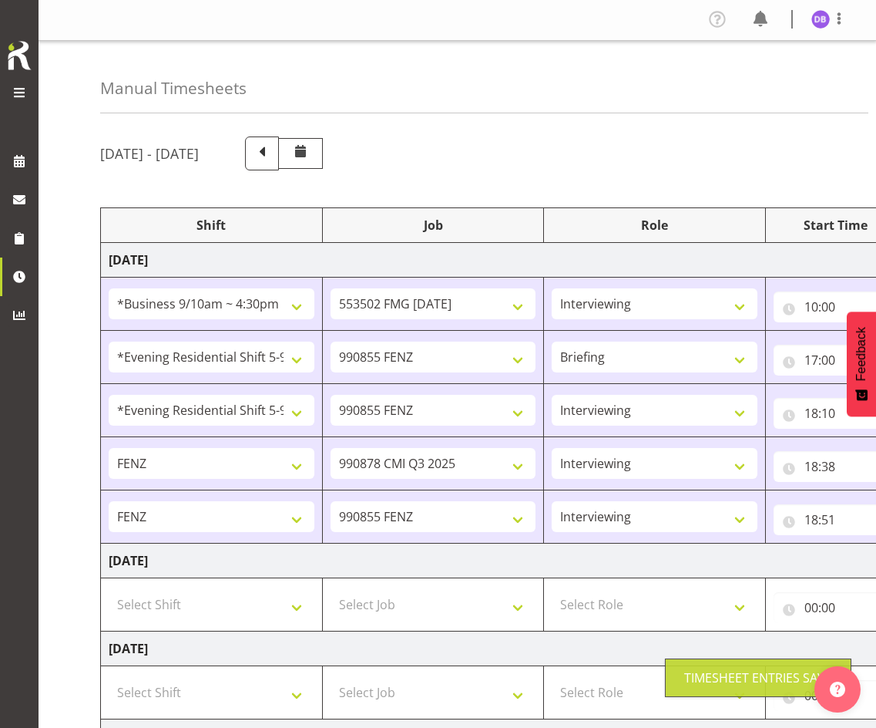
scroll to position [0, 0]
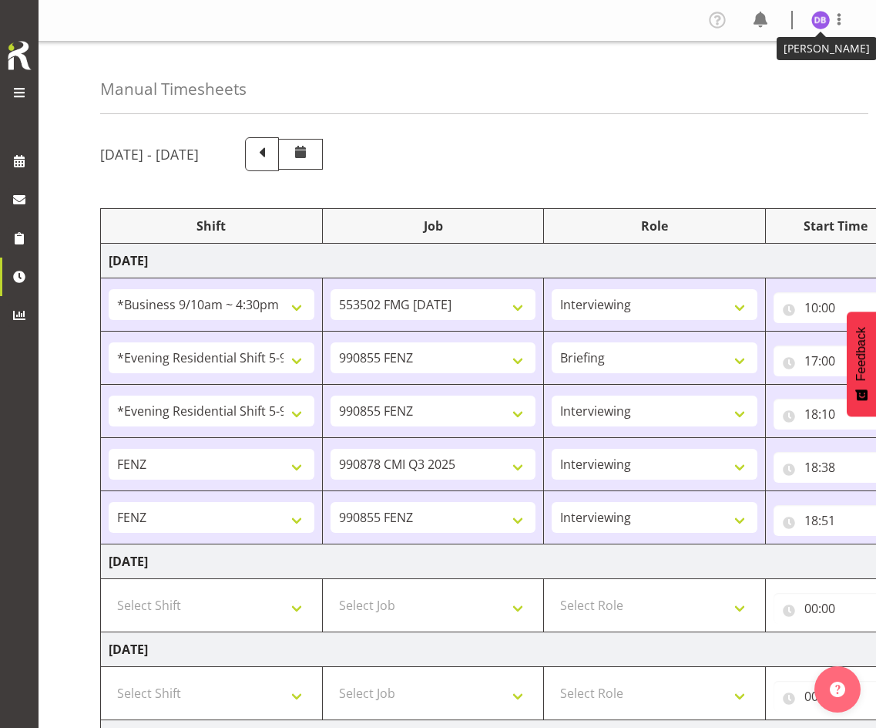
click at [512, 12] on img at bounding box center [821, 20] width 18 height 18
click at [512, 76] on link "Log Out" at bounding box center [775, 81] width 148 height 28
